Goal: Task Accomplishment & Management: Manage account settings

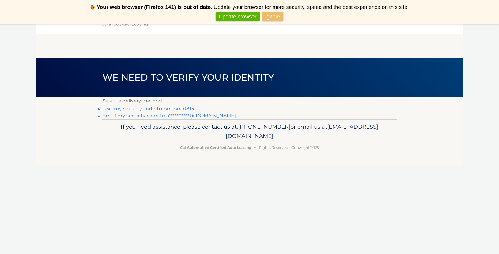
click at [167, 109] on link "Text my security code to xxx-xxx-0815" at bounding box center [148, 109] width 92 height 6
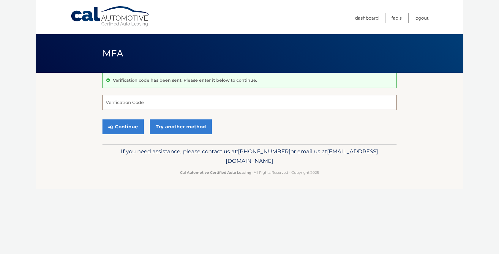
click at [157, 100] on input "Verification Code" at bounding box center [249, 102] width 294 height 15
type input "206754"
click at [130, 124] on button "Continue" at bounding box center [122, 126] width 41 height 15
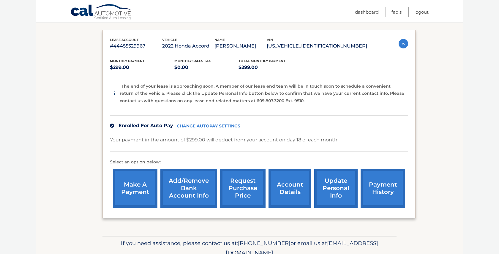
scroll to position [100, 0]
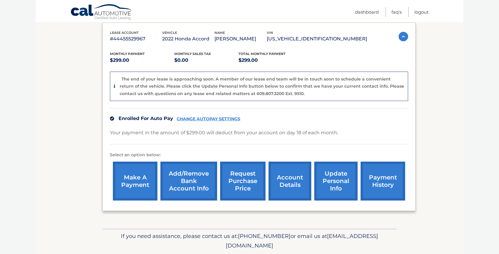
click at [279, 188] on link "account details" at bounding box center [290, 181] width 43 height 39
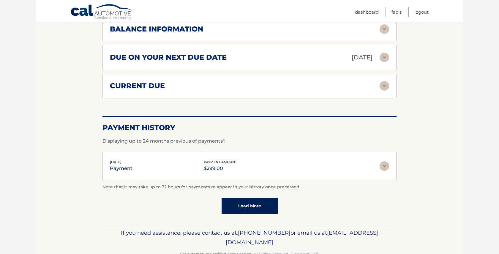
scroll to position [369, 0]
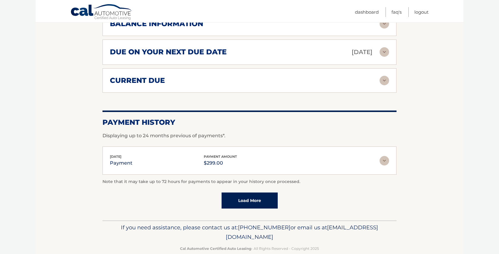
click at [384, 165] on img at bounding box center [385, 161] width 10 height 10
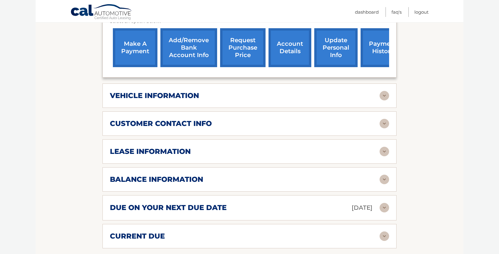
scroll to position [163, 0]
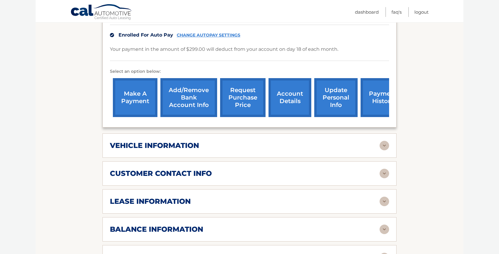
click at [181, 91] on link "Add/Remove bank account info" at bounding box center [188, 97] width 57 height 39
